Goal: Find specific fact: Find specific fact

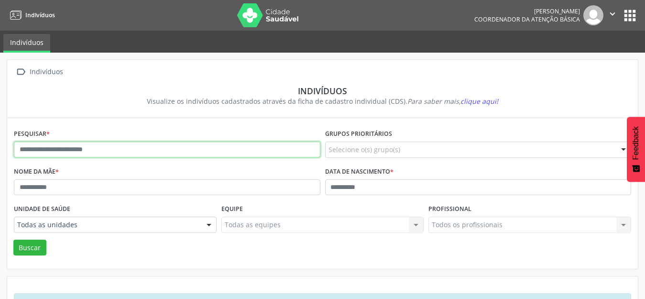
click at [124, 152] on input "text" at bounding box center [167, 150] width 306 height 16
click at [88, 152] on input "text" at bounding box center [167, 150] width 306 height 16
click at [74, 150] on input "text" at bounding box center [167, 150] width 306 height 16
type input "*"
click at [13, 240] on button "Buscar" at bounding box center [29, 248] width 33 height 16
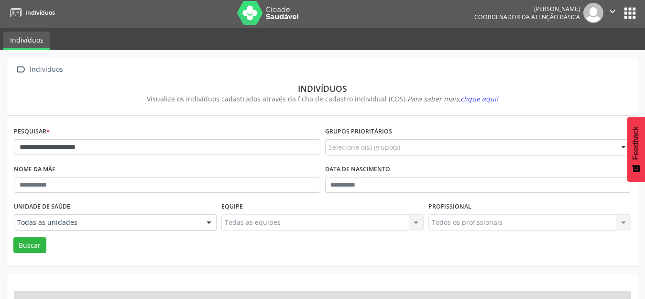
scroll to position [36, 0]
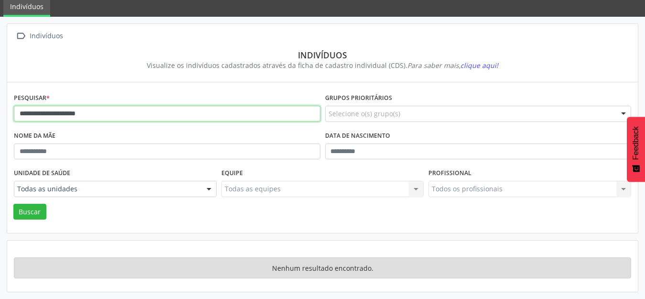
drag, startPoint x: 22, startPoint y: 112, endPoint x: 104, endPoint y: 131, distance: 83.5
click at [27, 113] on input "**********" at bounding box center [167, 114] width 306 height 16
type input "**********"
click at [13, 204] on button "Buscar" at bounding box center [29, 212] width 33 height 16
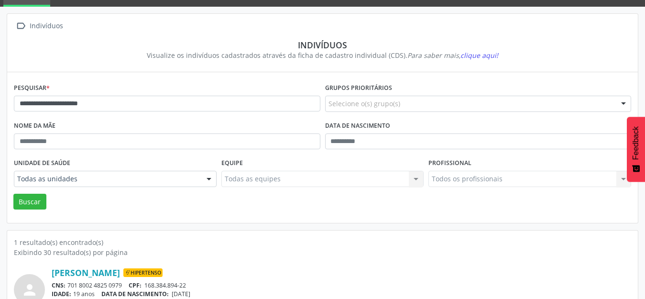
scroll to position [91, 0]
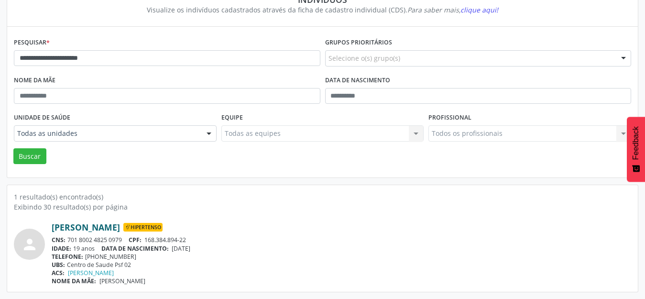
click at [120, 228] on link "[PERSON_NAME]" at bounding box center [86, 227] width 68 height 11
drag, startPoint x: 196, startPoint y: 241, endPoint x: 126, endPoint y: 239, distance: 69.8
click at [130, 240] on div "CNS: 701 8002 4825 0979 CPF: 168.384.894-22" at bounding box center [342, 240] width 580 height 8
click at [87, 240] on div "CNS: 701 8002 4825 0979 CPF: 168.384.894-22" at bounding box center [342, 240] width 580 height 8
drag, startPoint x: 125, startPoint y: 237, endPoint x: 69, endPoint y: 241, distance: 55.6
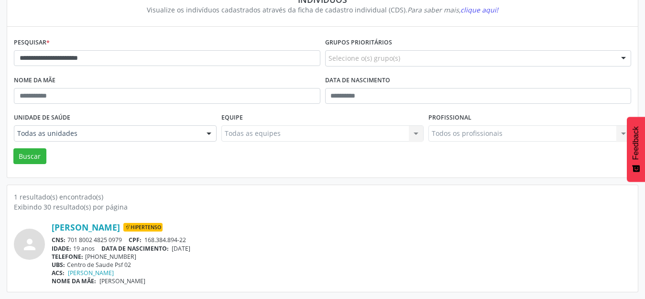
click at [69, 241] on div "CNS: 701 8002 4825 0979 CPF: 168.384.894-22" at bounding box center [342, 240] width 580 height 8
copy div "701 8002 4825 0979"
drag, startPoint x: 457, startPoint y: 267, endPoint x: 449, endPoint y: 256, distance: 13.0
click at [457, 266] on div "UBS: Centro de Saude Psf 02" at bounding box center [342, 265] width 580 height 8
drag, startPoint x: 198, startPoint y: 236, endPoint x: 148, endPoint y: 243, distance: 50.7
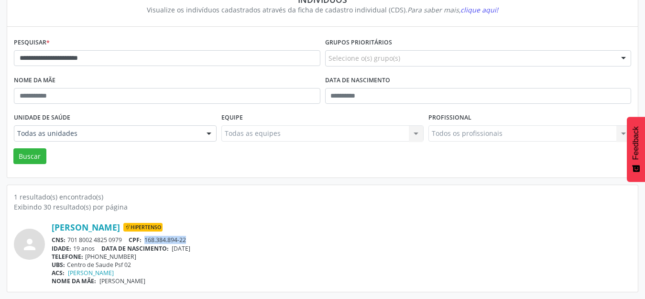
click at [148, 243] on div "CNS: 701 8002 4825 0979 CPF: 168.384.894-22" at bounding box center [342, 240] width 580 height 8
copy span "168.384.894-22"
drag, startPoint x: 46, startPoint y: 227, endPoint x: 256, endPoint y: 225, distance: 209.9
click at [256, 225] on div "person [PERSON_NAME] Hipertenso CNS: 701 8002 4825 0979 CPF: 168.384.894-22 IDA…" at bounding box center [322, 253] width 617 height 63
copy div "[PERSON_NAME]"
